Goal: Information Seeking & Learning: Learn about a topic

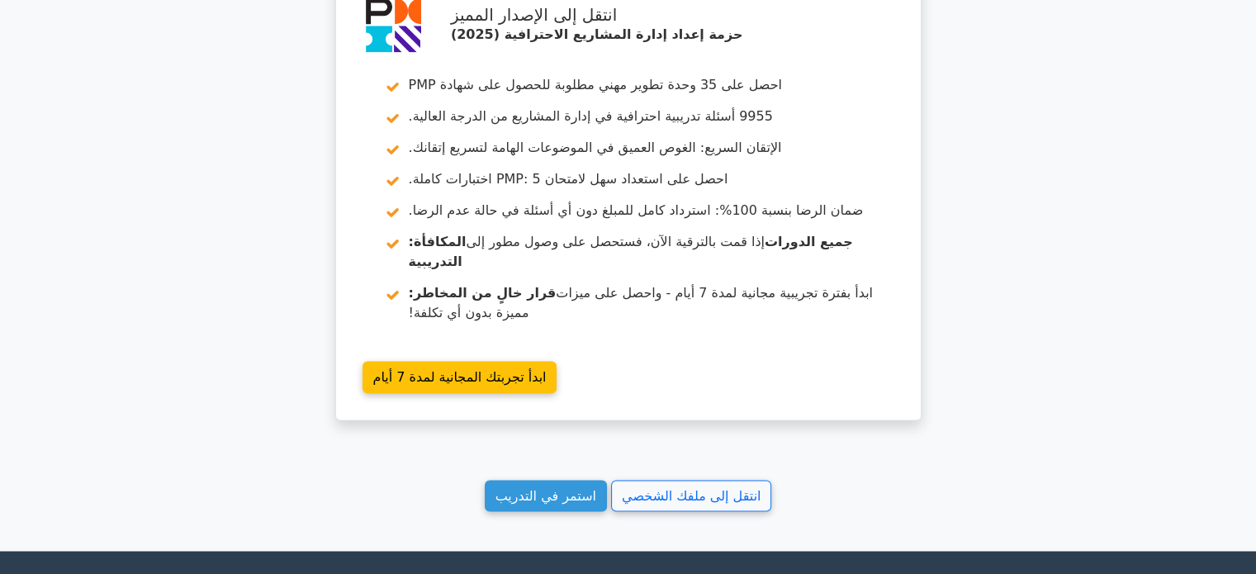
scroll to position [2790, 0]
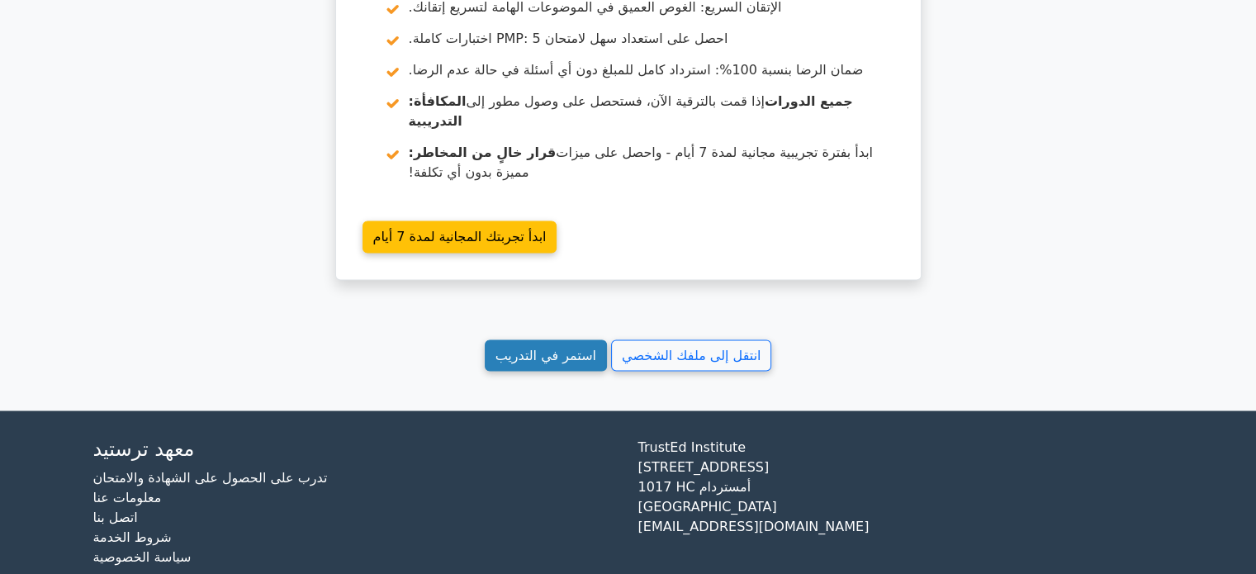
click at [541, 339] on link "استمر في التدريب" at bounding box center [546, 355] width 122 height 32
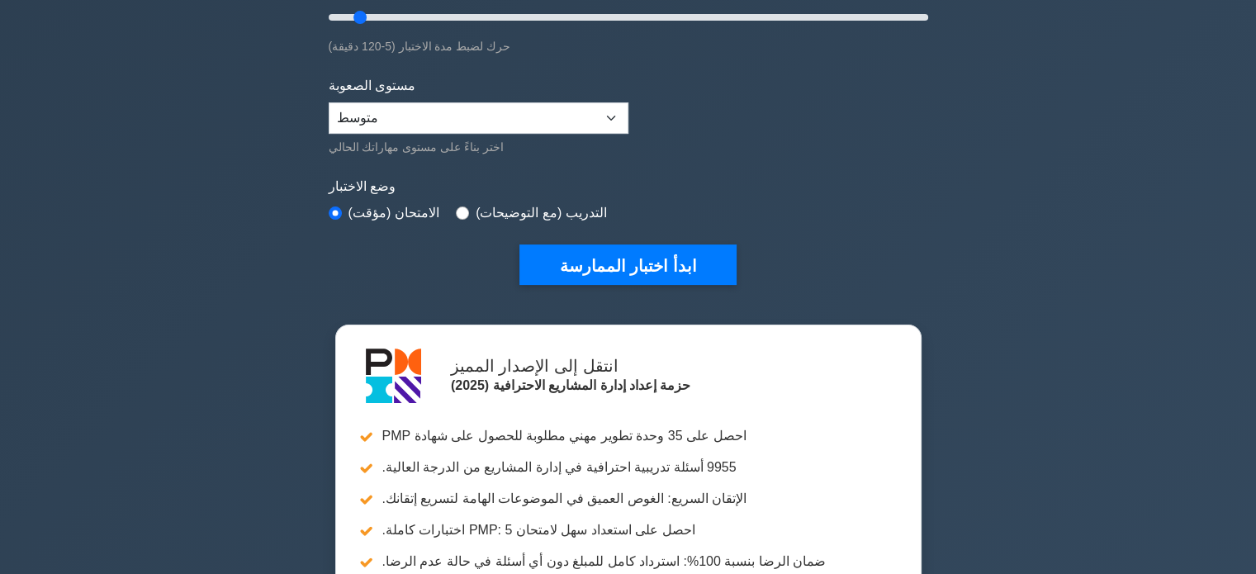
scroll to position [347, 0]
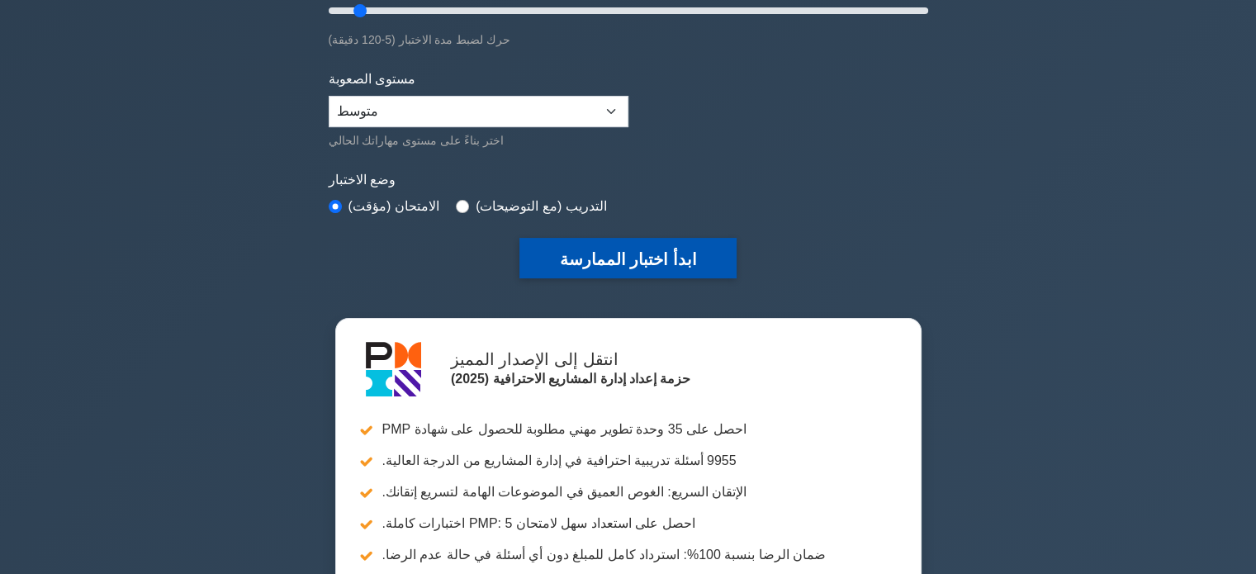
click at [611, 263] on font "ابدأ اختبار الممارسة" at bounding box center [627, 259] width 137 height 18
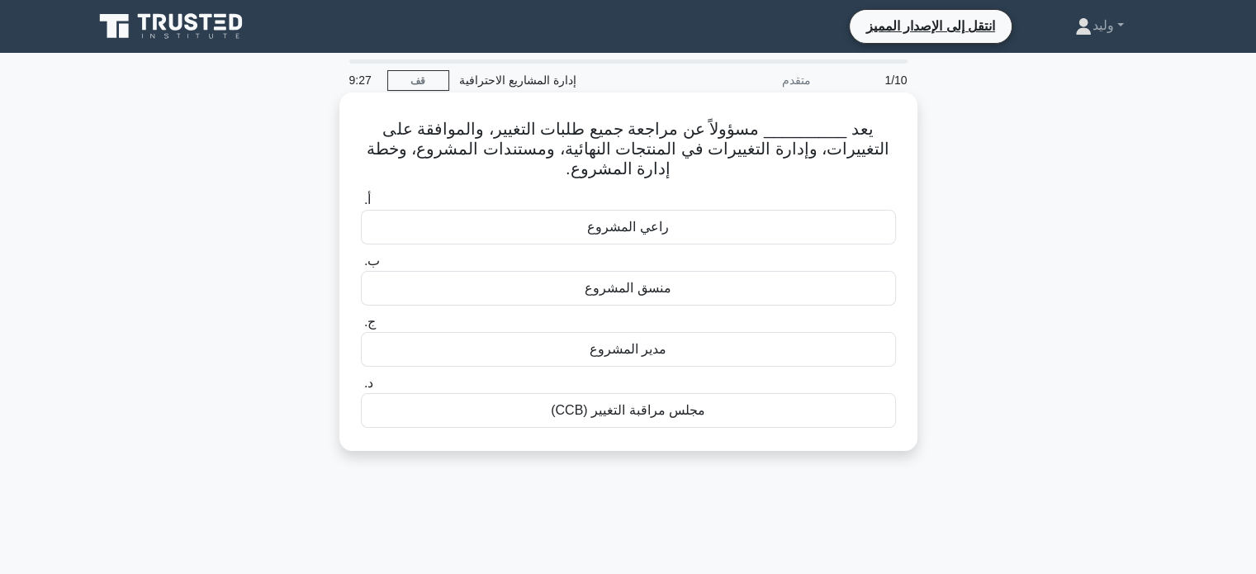
click at [618, 342] on font "مدير المشروع" at bounding box center [627, 349] width 77 height 14
click at [361, 328] on input "ج. مدير المشروع" at bounding box center [361, 322] width 0 height 11
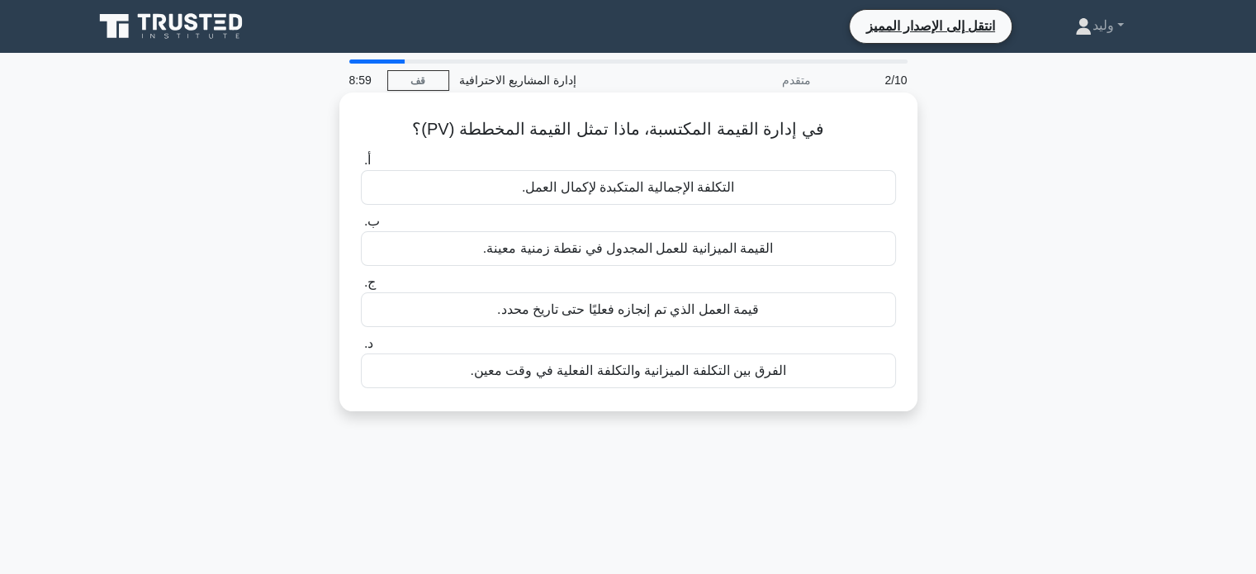
click at [608, 248] on font "القيمة الميزانية للعمل المجدول في نقطة زمنية معينة." at bounding box center [628, 248] width 291 height 14
click at [361, 227] on input "ب. القيمة الميزانية للعمل المجدول في نقطة زمنية معينة." at bounding box center [361, 221] width 0 height 11
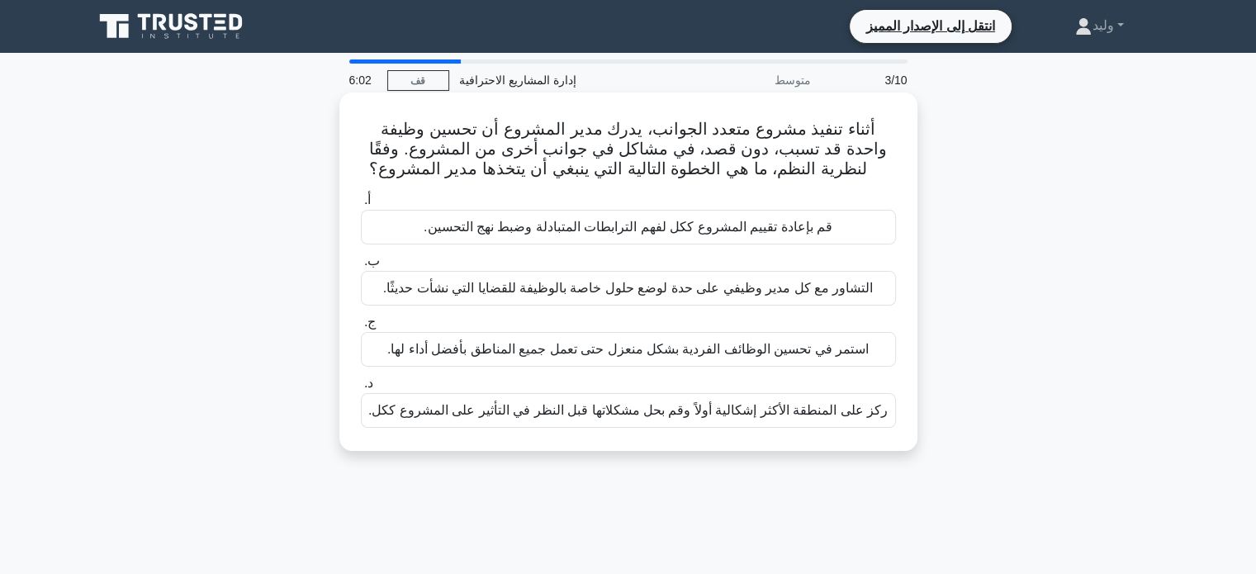
click at [855, 240] on div "قم بإعادة تقييم المشروع ككل لفهم الترابطات المتبادلة وضبط نهج التحسين." at bounding box center [628, 227] width 535 height 35
click at [361, 206] on input "أ. قم بإعادة تقييم المشروع ككل لفهم الترابطات المتبادلة وضبط نهج التحسين." at bounding box center [361, 200] width 0 height 11
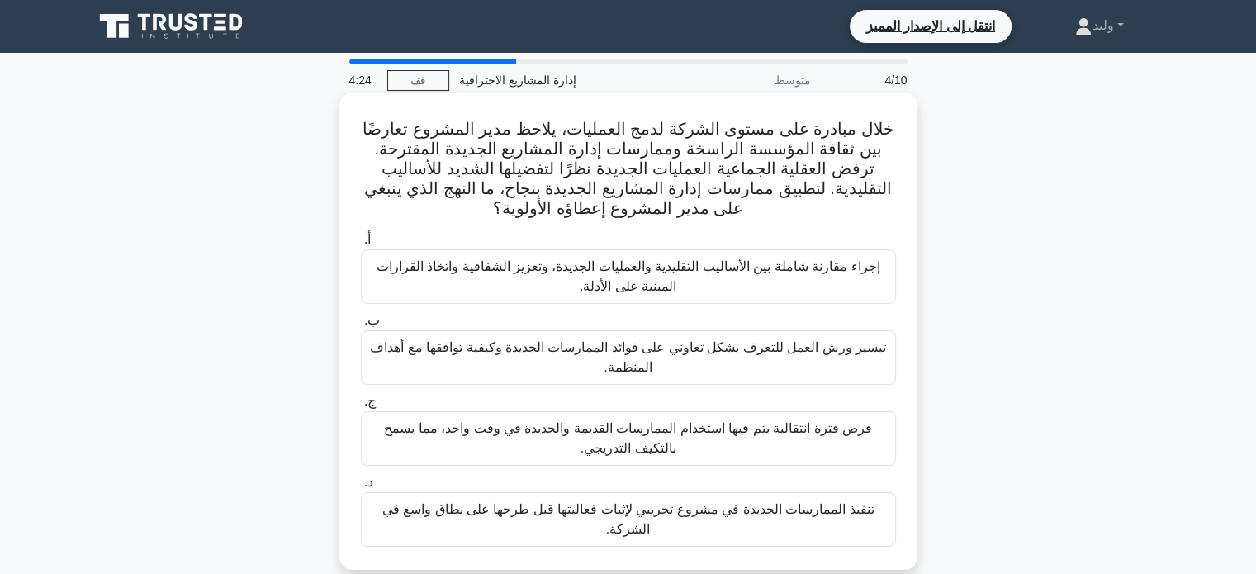
click at [855, 340] on font "تيسير ورش العمل للتعرف بشكل تعاوني على فوائد الممارسات الجديدة وكيفية توافقها م…" at bounding box center [628, 357] width 516 height 34
click at [361, 326] on input "ب. تيسير ورش العمل للتعرف بشكل تعاوني على فوائد الممارسات الجديدة وكيفية توافقه…" at bounding box center [361, 320] width 0 height 11
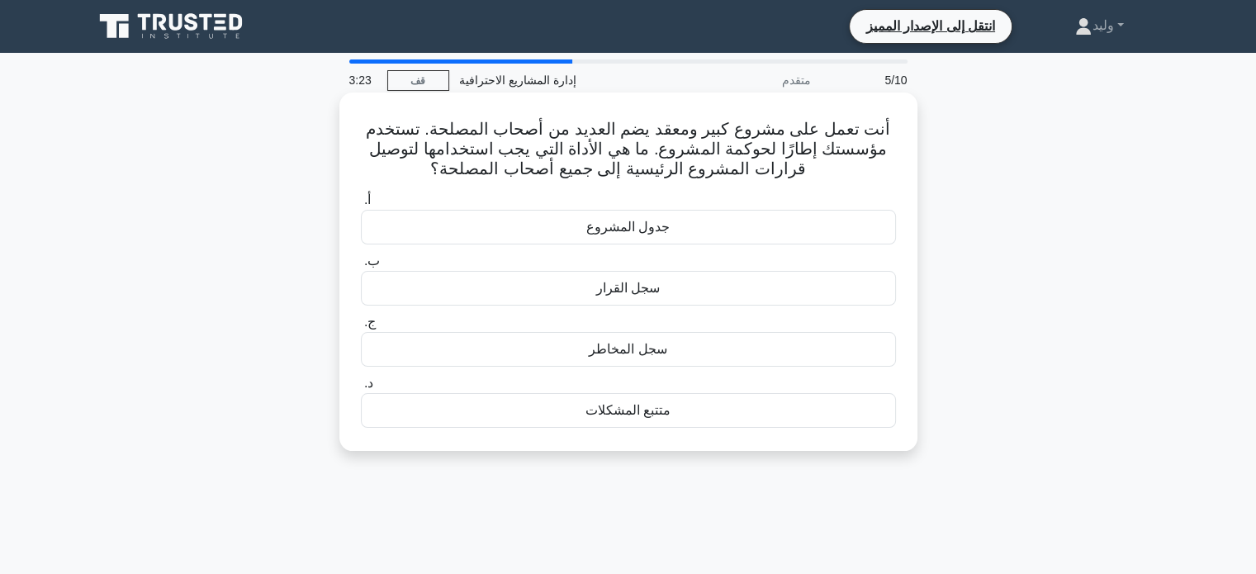
click at [827, 300] on div "سجل القرار" at bounding box center [628, 288] width 535 height 35
click at [361, 267] on input "ب. سجل القرار" at bounding box center [361, 261] width 0 height 11
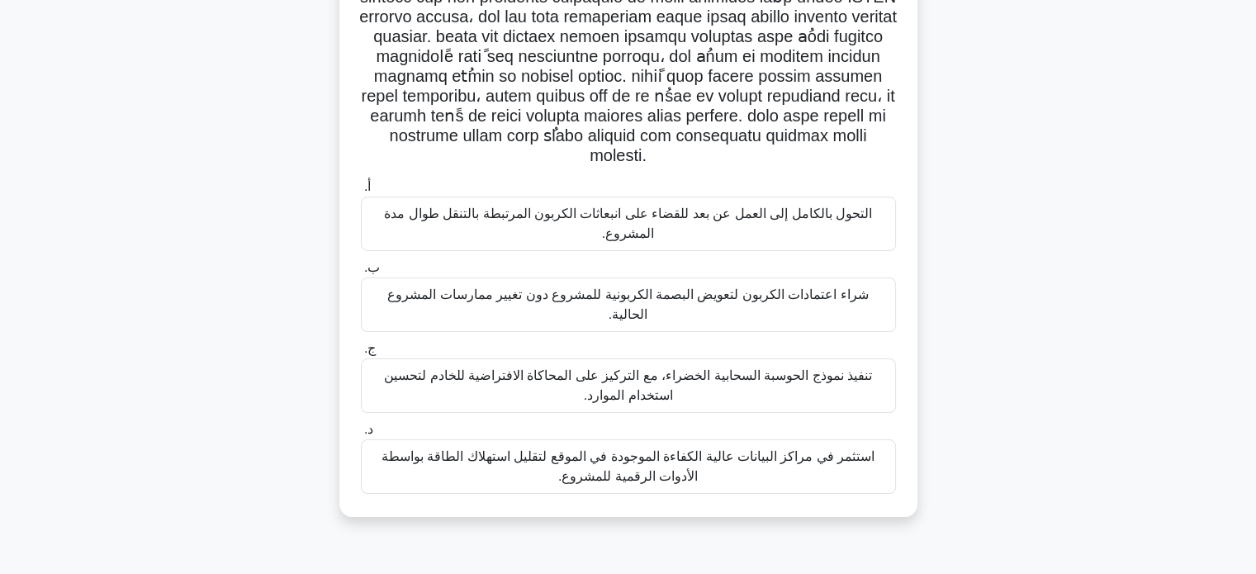
scroll to position [215, 0]
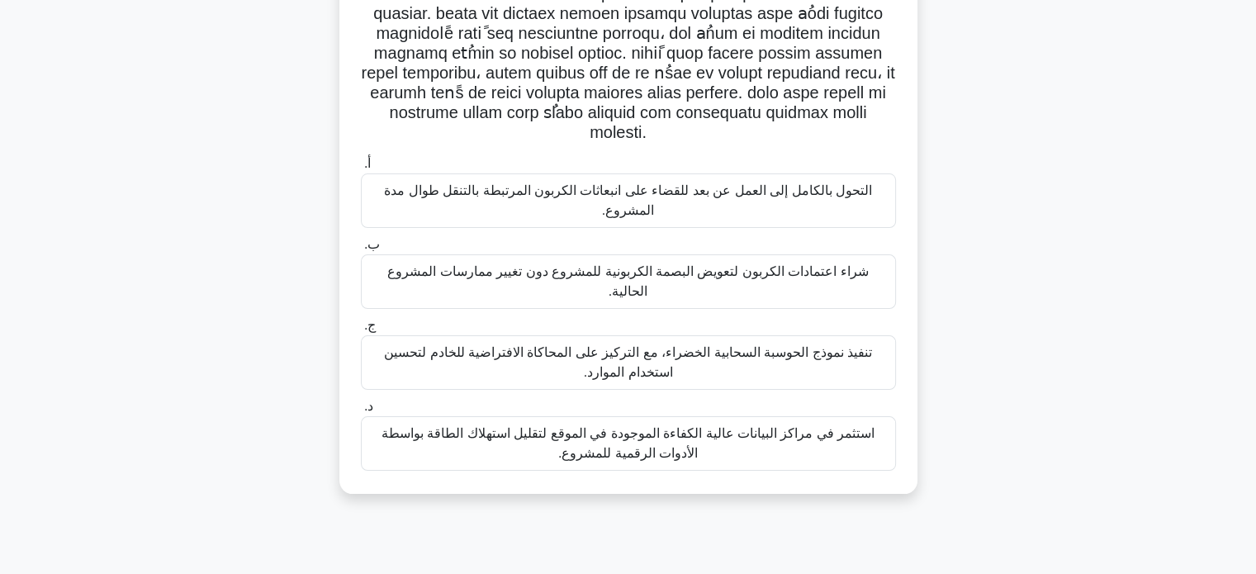
click at [816, 345] on font "تنفيذ نموذج الحوسبة السحابية الخضراء، مع التركيز على المحاكاة الافتراضية للخادم…" at bounding box center [628, 362] width 488 height 34
click at [361, 320] on input "ج. تنفيذ نموذج الحوسبة السحابية الخضراء، مع التركيز على المحاكاة الافتراضية للخ…" at bounding box center [361, 325] width 0 height 11
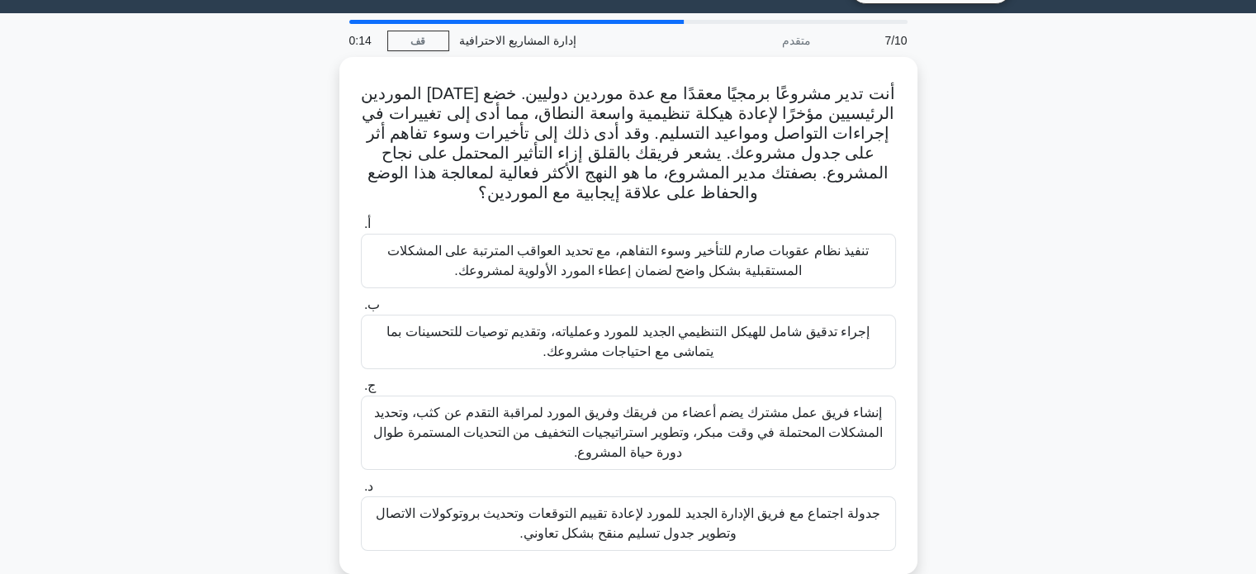
scroll to position [43, 0]
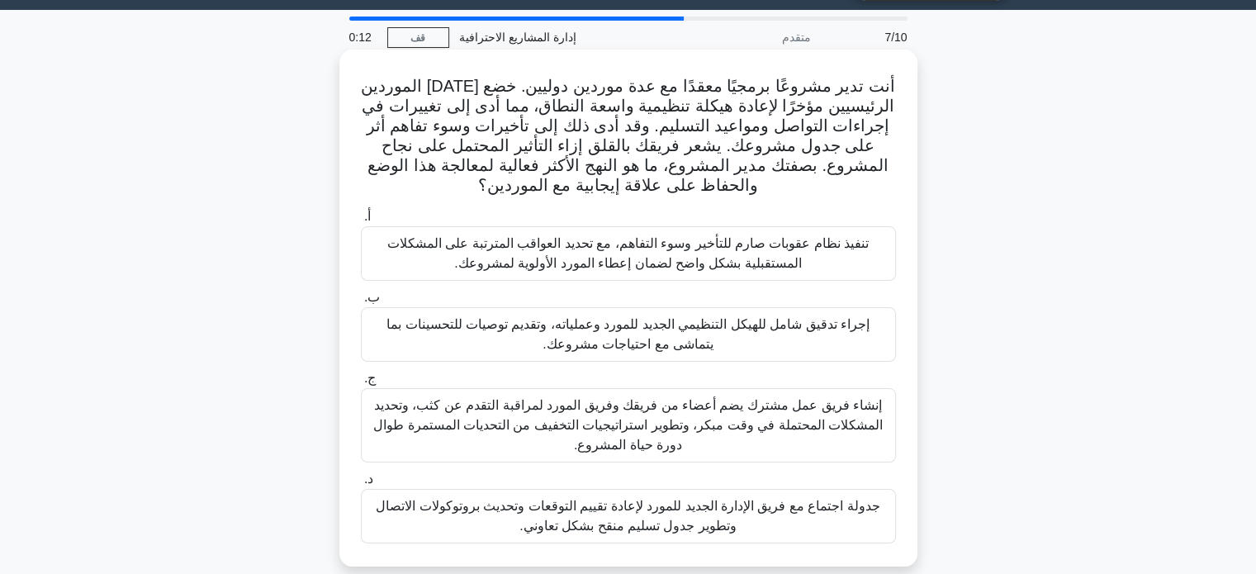
click at [822, 404] on font "إنشاء فريق عمل مشترك يضم أعضاء من فريقك وفريق المورد لمراقبة التقدم عن كثب، وتح…" at bounding box center [627, 425] width 509 height 54
click at [361, 384] on input "ج. إنشاء فريق عمل مشترك يضم أعضاء من فريقك وفريق المورد لمراقبة التقدم عن كثب، …" at bounding box center [361, 378] width 0 height 11
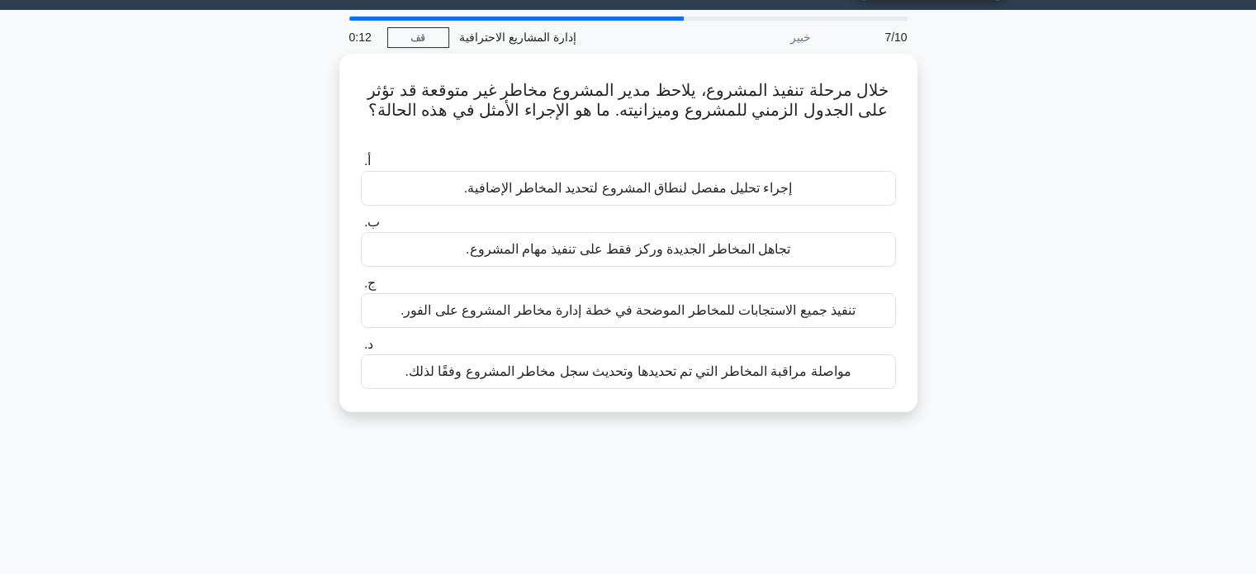
scroll to position [0, 0]
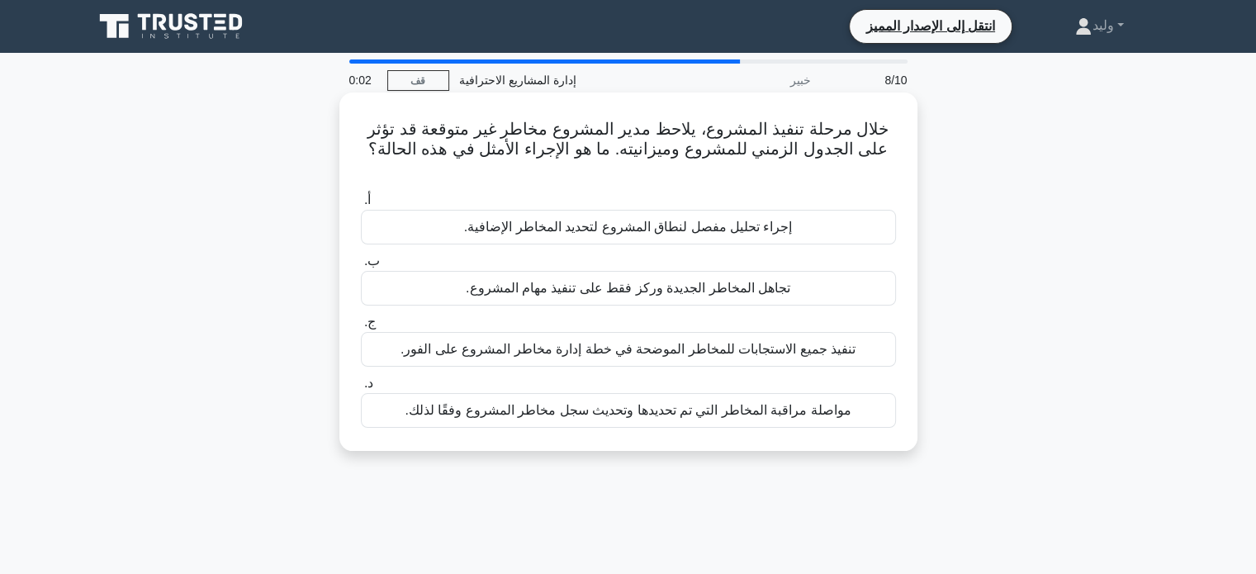
click at [821, 211] on div "إجراء تحليل مفصل لنطاق المشروع لتحديد المخاطر الإضافية." at bounding box center [628, 227] width 535 height 35
click at [361, 206] on input "أ. إجراء تحليل مفصل لنطاق المشروع لتحديد المخاطر الإضافية." at bounding box center [361, 200] width 0 height 11
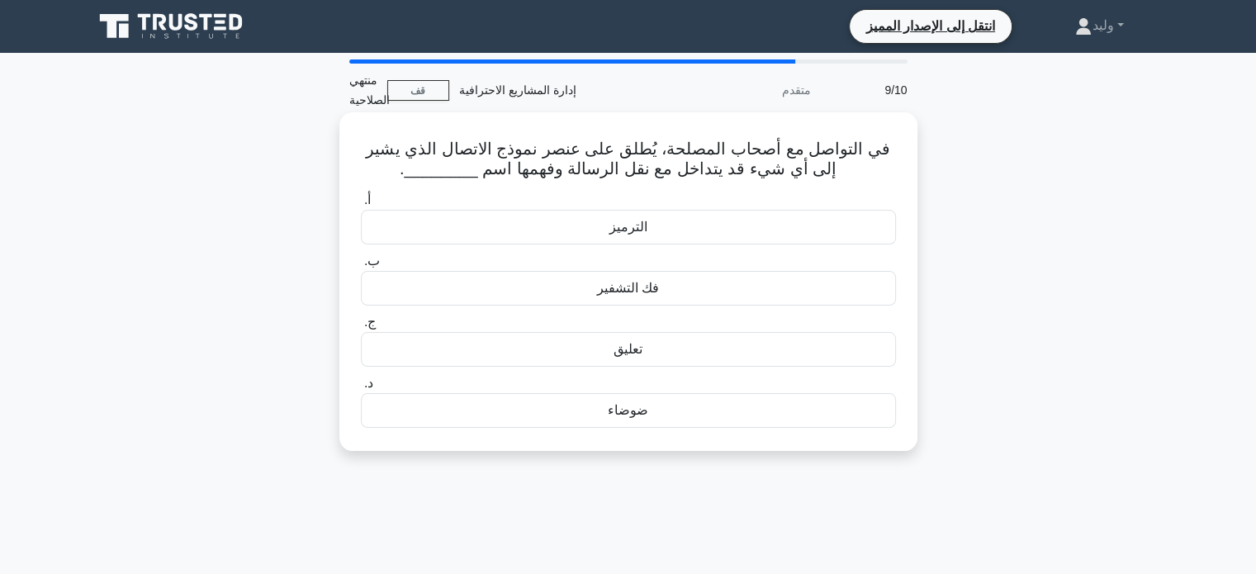
click at [835, 206] on label "أ. الترميز" at bounding box center [628, 217] width 535 height 54
click at [361, 206] on input "أ. الترميز" at bounding box center [361, 200] width 0 height 11
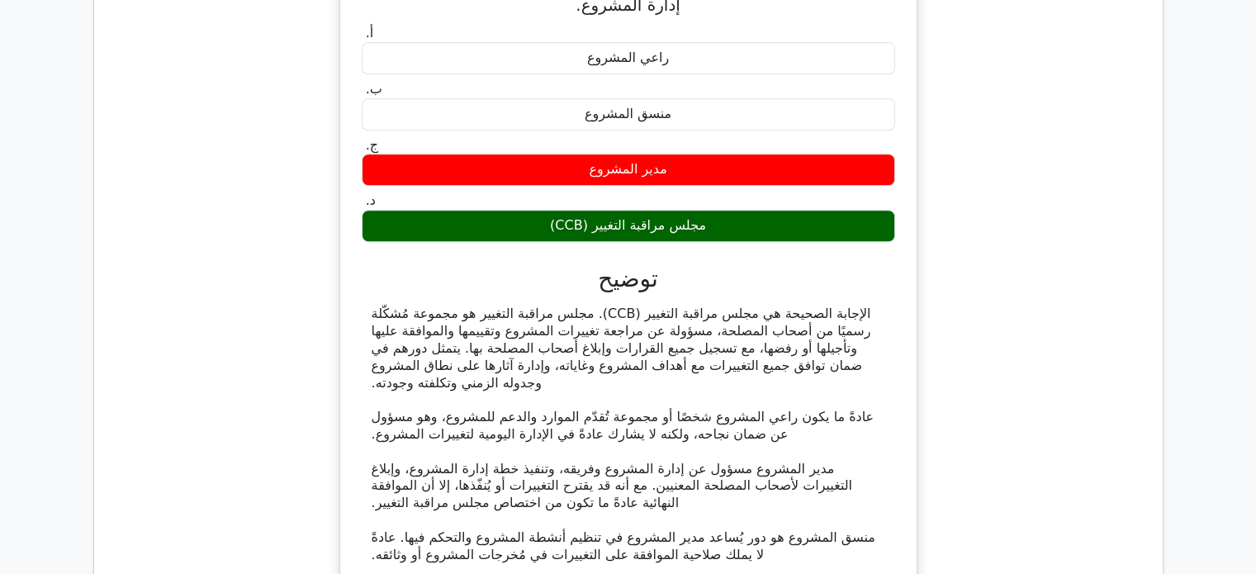
scroll to position [1301, 0]
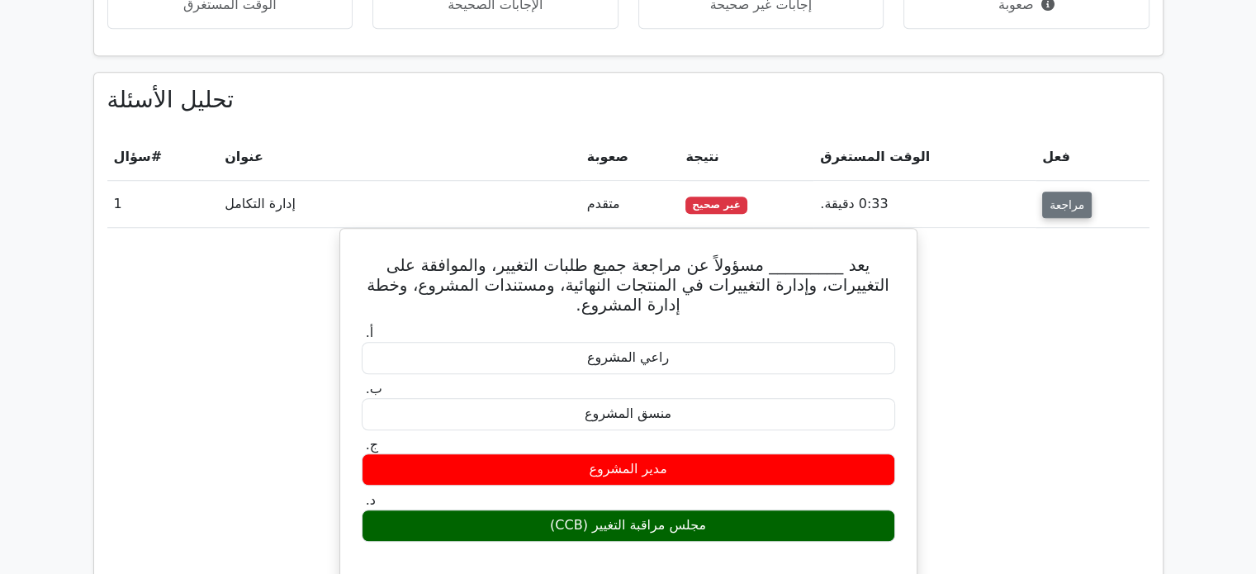
click at [1054, 198] on font "مراجعة" at bounding box center [1066, 204] width 35 height 13
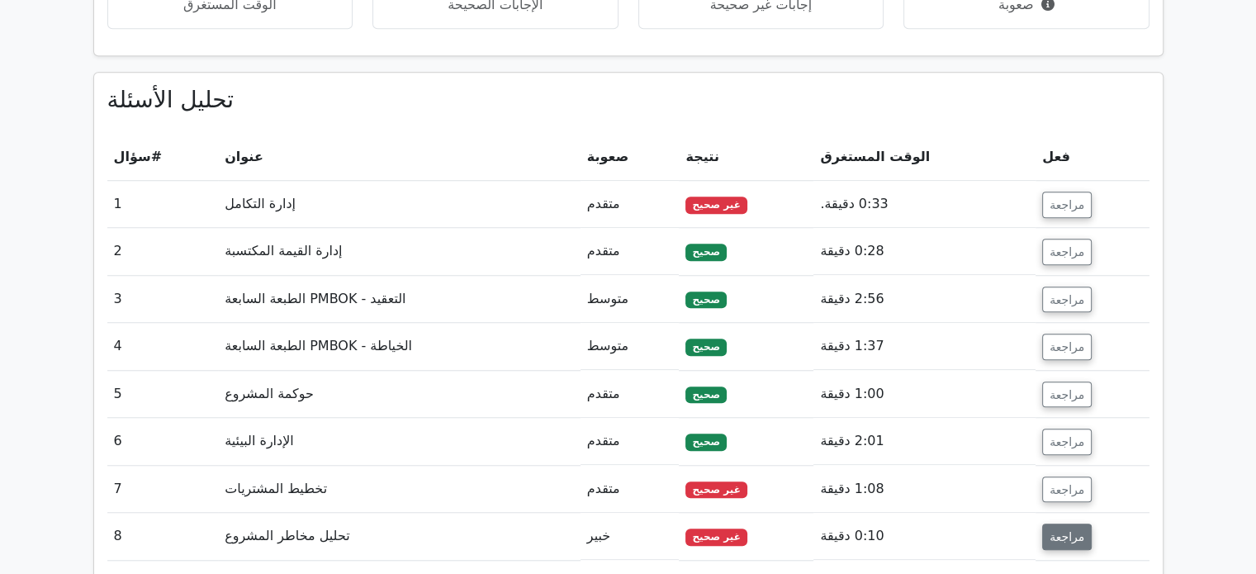
click at [1057, 530] on font "مراجعة" at bounding box center [1066, 536] width 35 height 13
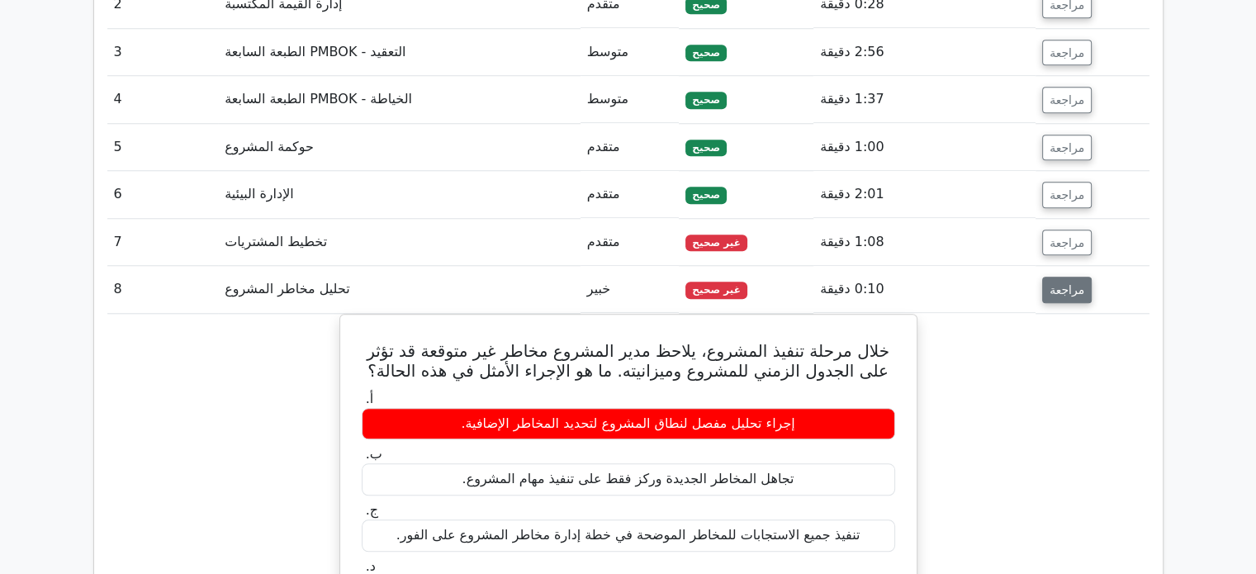
scroll to position [1558, 0]
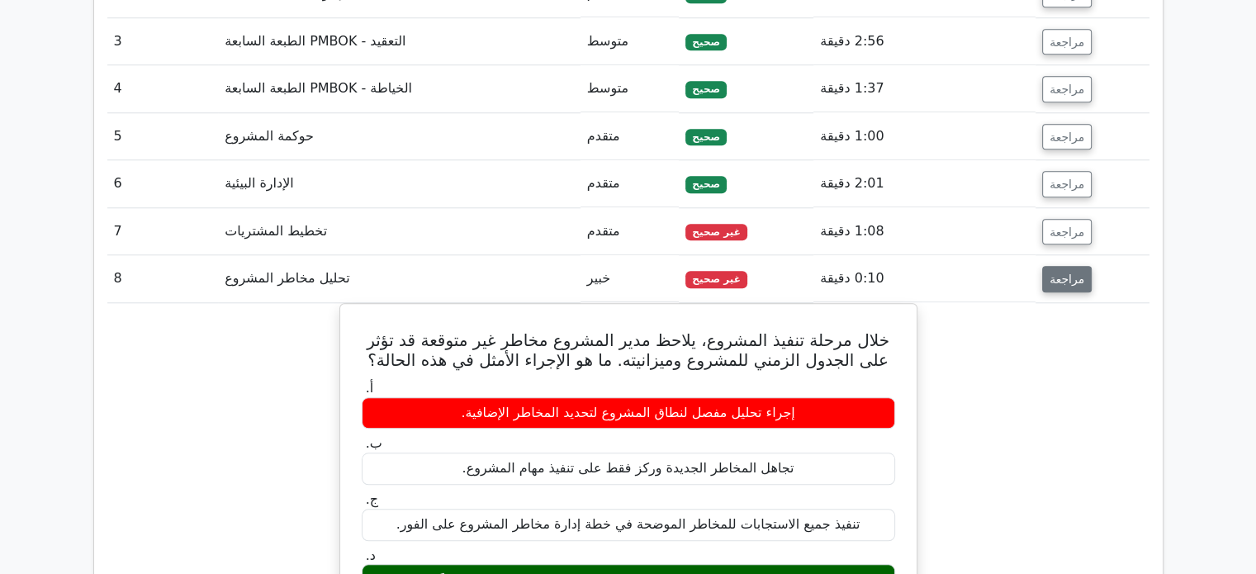
click at [1057, 271] on button "مراجعة" at bounding box center [1067, 279] width 50 height 26
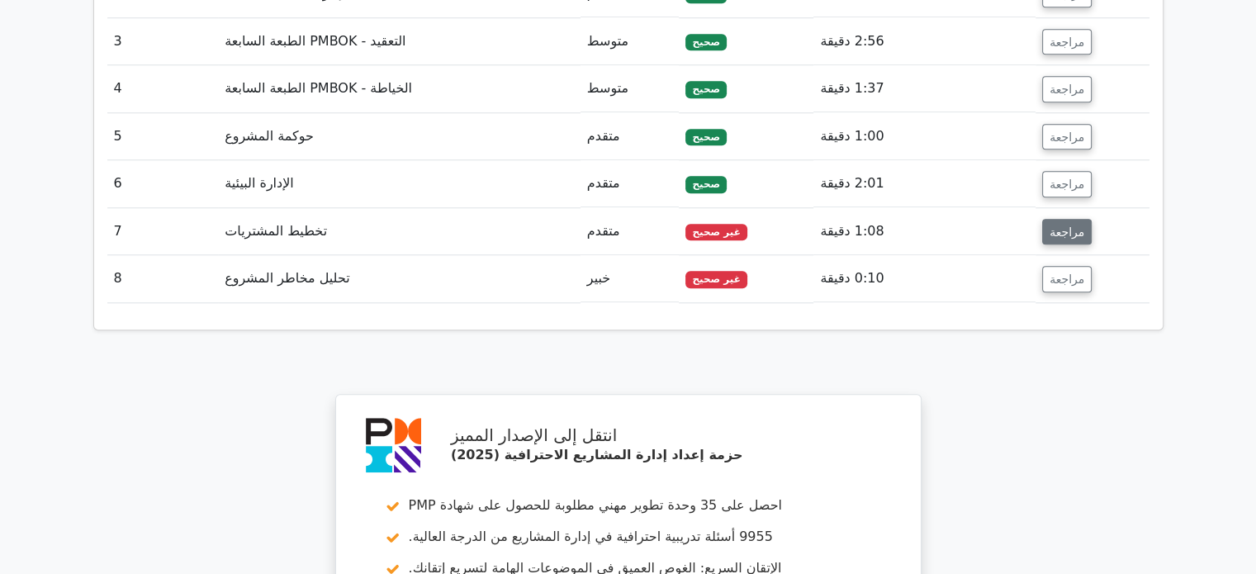
click at [1064, 225] on font "مراجعة" at bounding box center [1066, 231] width 35 height 13
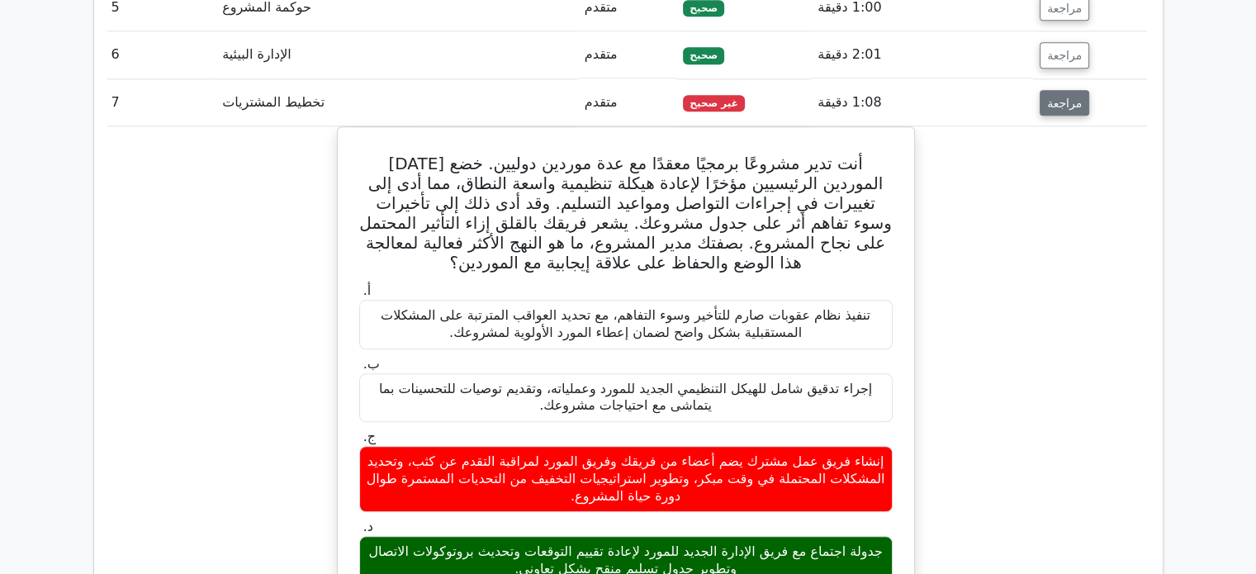
scroll to position [0, 3]
click at [1066, 96] on font "مراجعة" at bounding box center [1063, 102] width 35 height 13
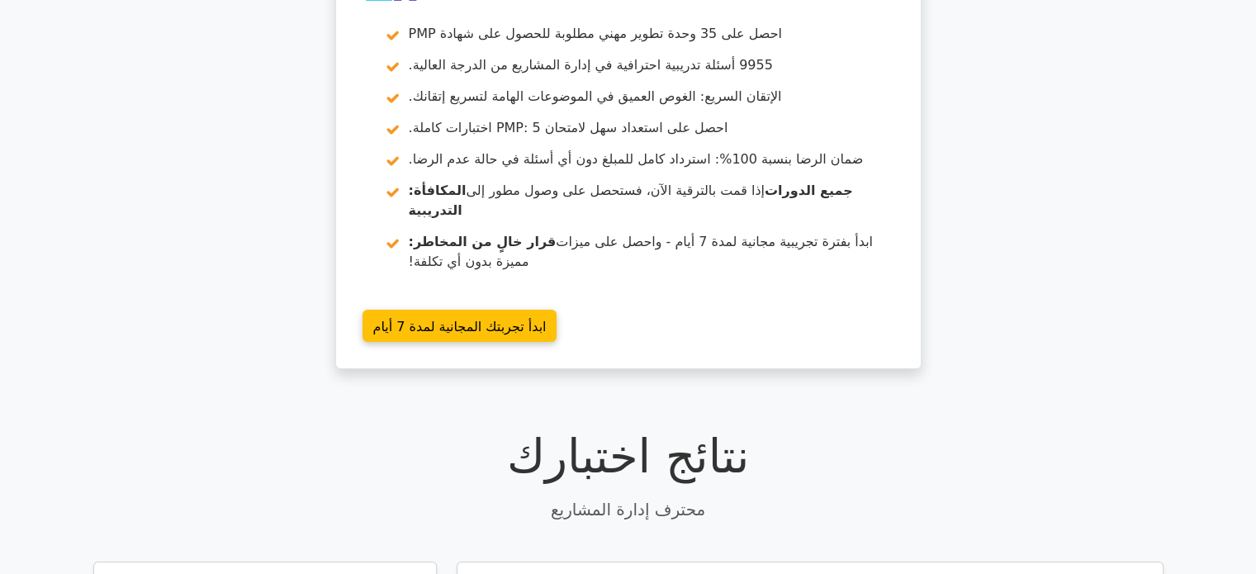
scroll to position [132, 0]
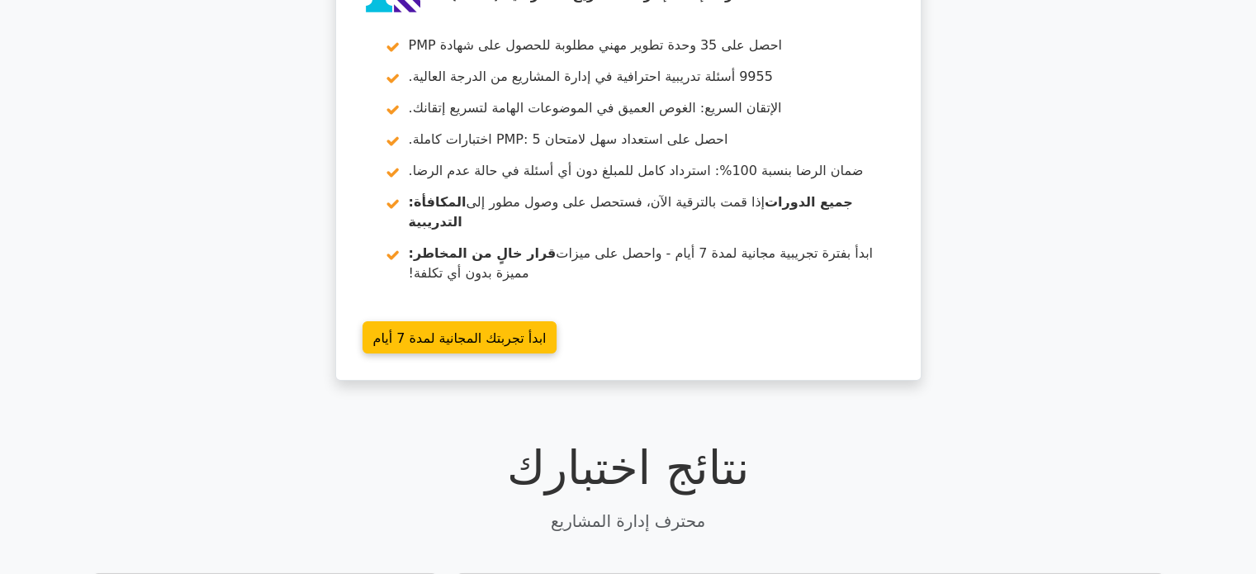
click at [1090, 223] on div "انتقل إلى الإصدار المميز حزمة إعداد إدارة المشاريع الاحترافية (2025) احصل على 3…" at bounding box center [628, 167] width 1256 height 466
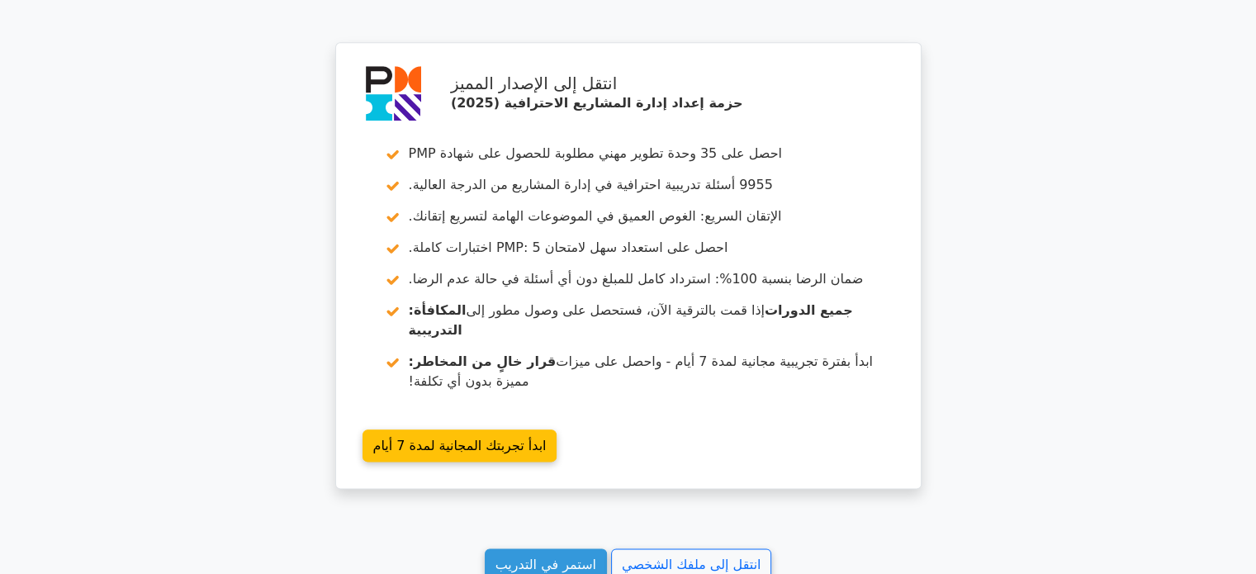
scroll to position [2093, 0]
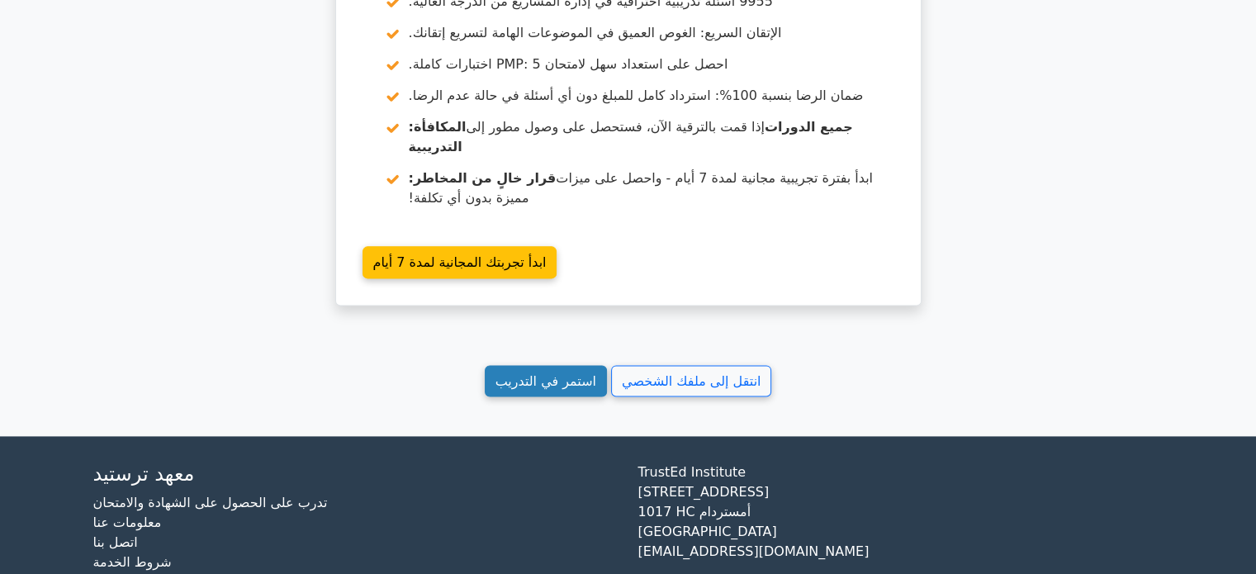
click at [553, 365] on link "استمر في التدريب" at bounding box center [546, 381] width 122 height 32
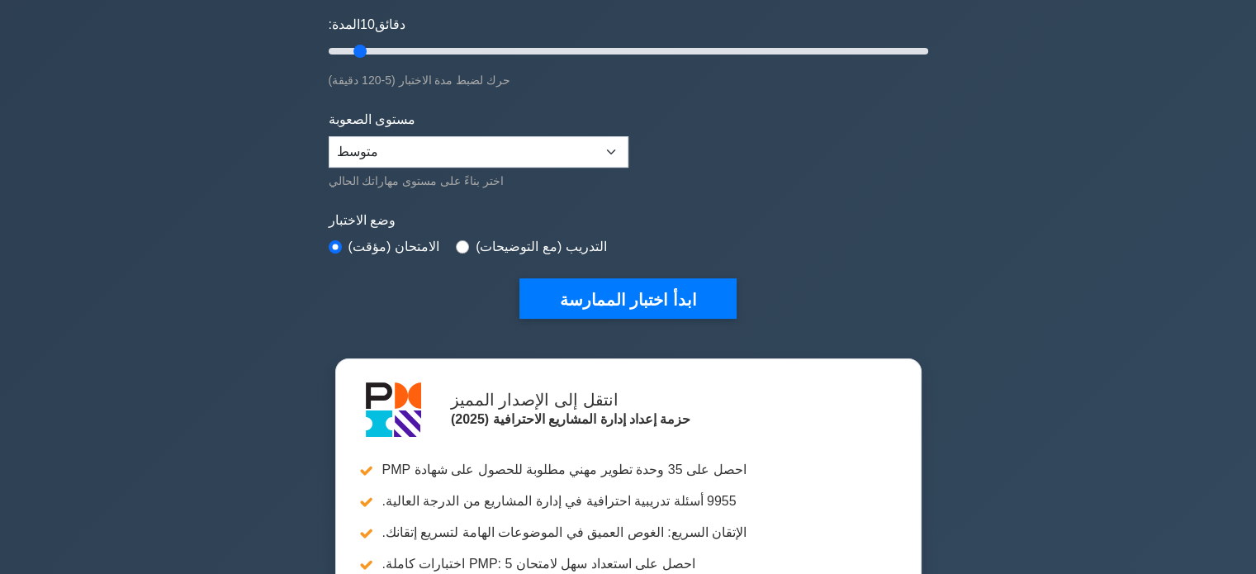
scroll to position [307, 0]
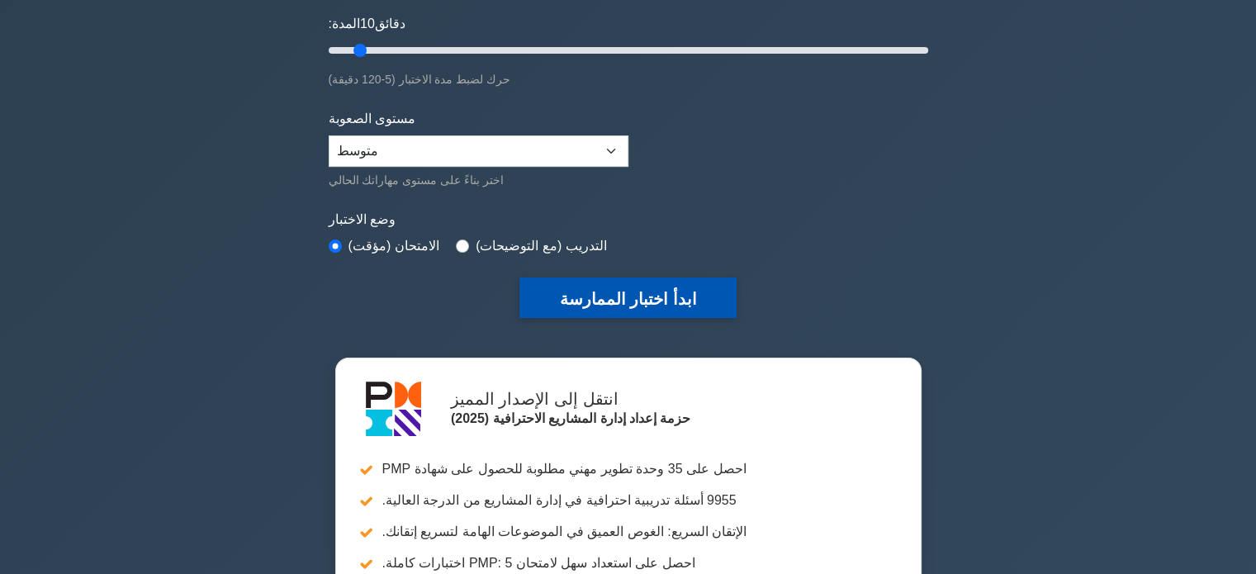
click at [631, 288] on font "ابدأ اختبار الممارسة" at bounding box center [627, 297] width 137 height 18
